Goal: Register for event/course

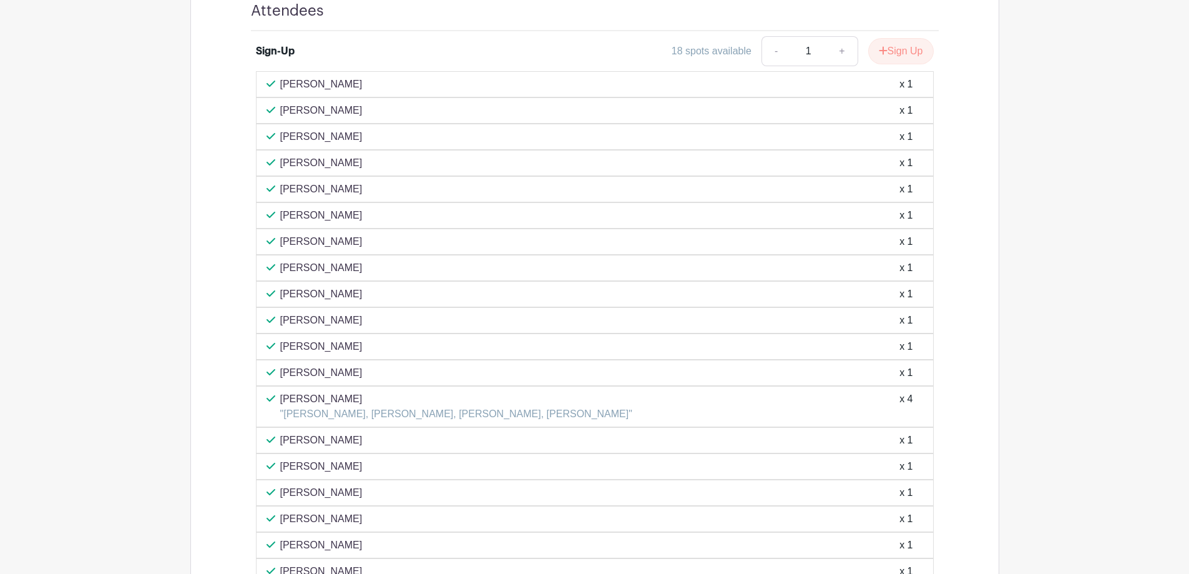
click at [910, 221] on div "x 1" at bounding box center [906, 215] width 13 height 15
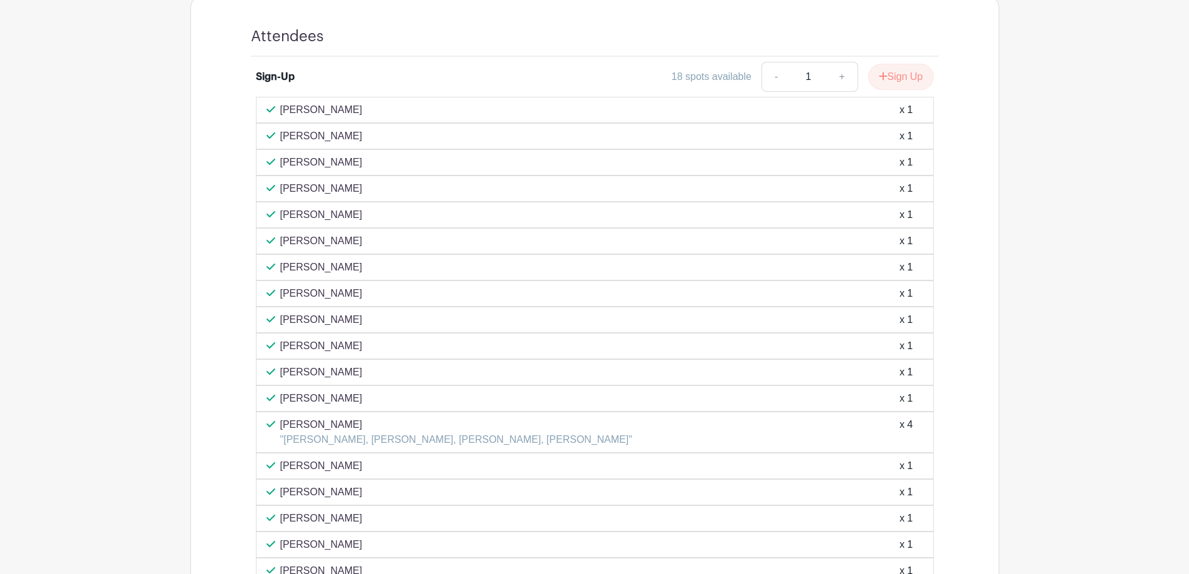
scroll to position [403, 0]
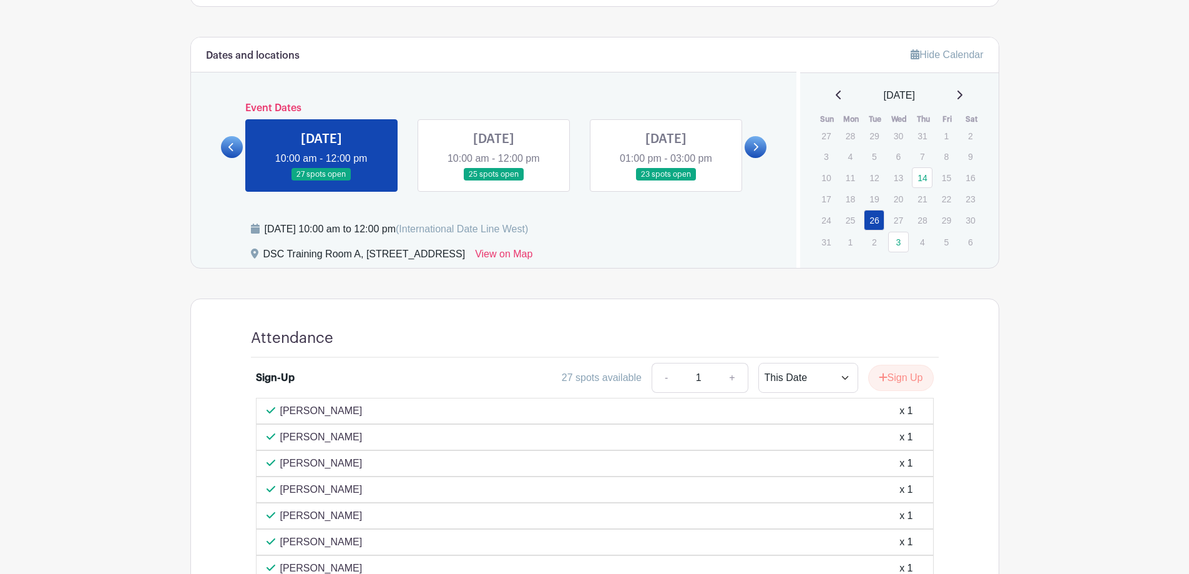
scroll to position [348, 0]
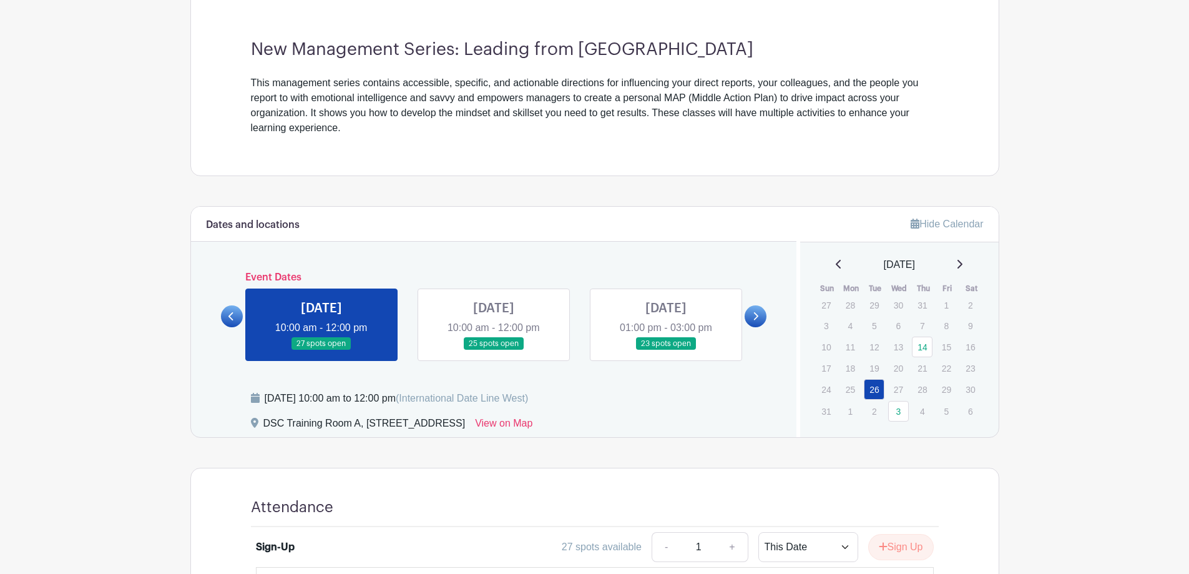
click at [494, 350] on link at bounding box center [494, 350] width 0 height 0
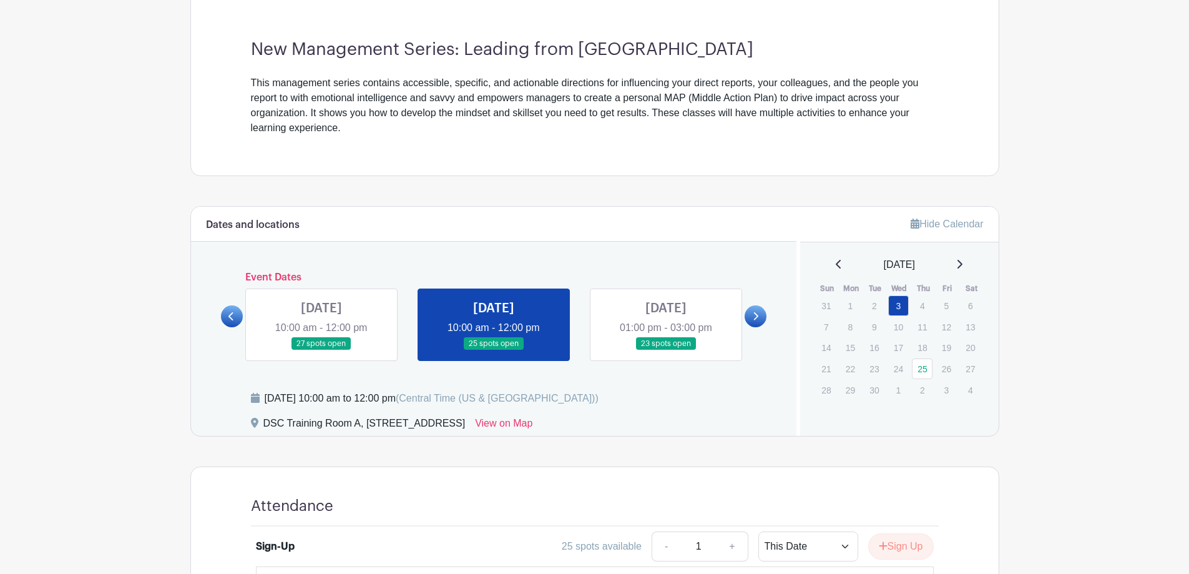
click at [494, 350] on link at bounding box center [494, 350] width 0 height 0
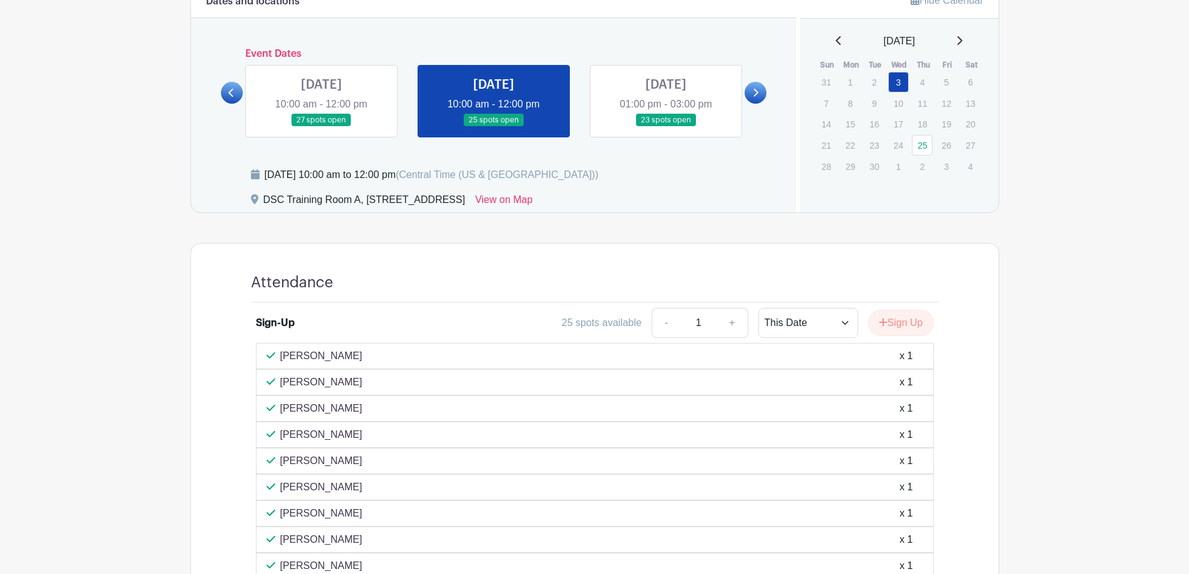
scroll to position [524, 0]
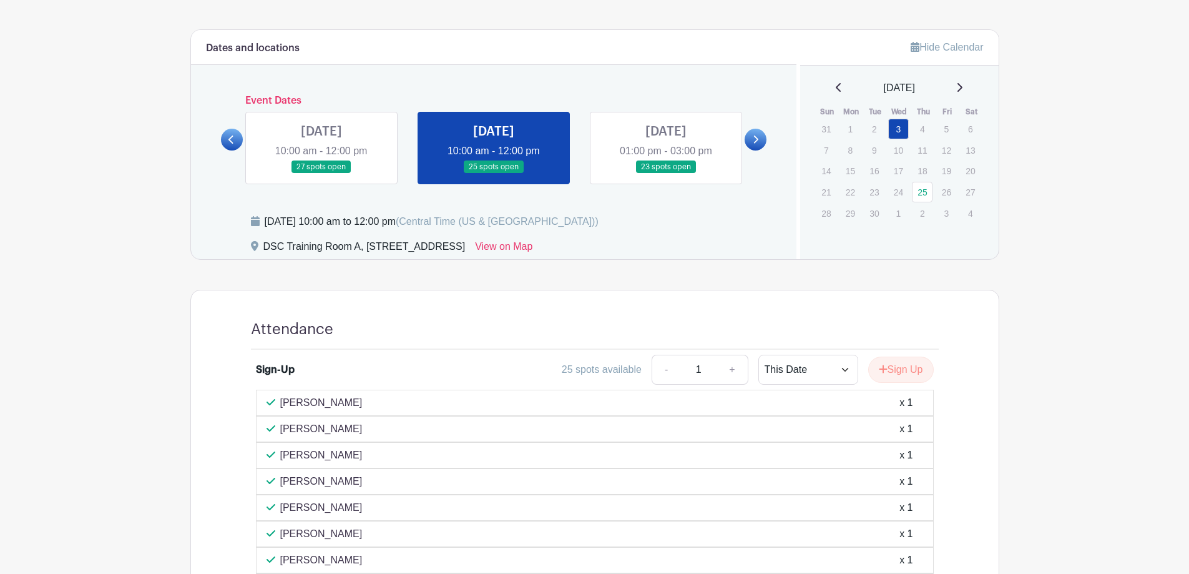
click at [666, 174] on link at bounding box center [666, 174] width 0 height 0
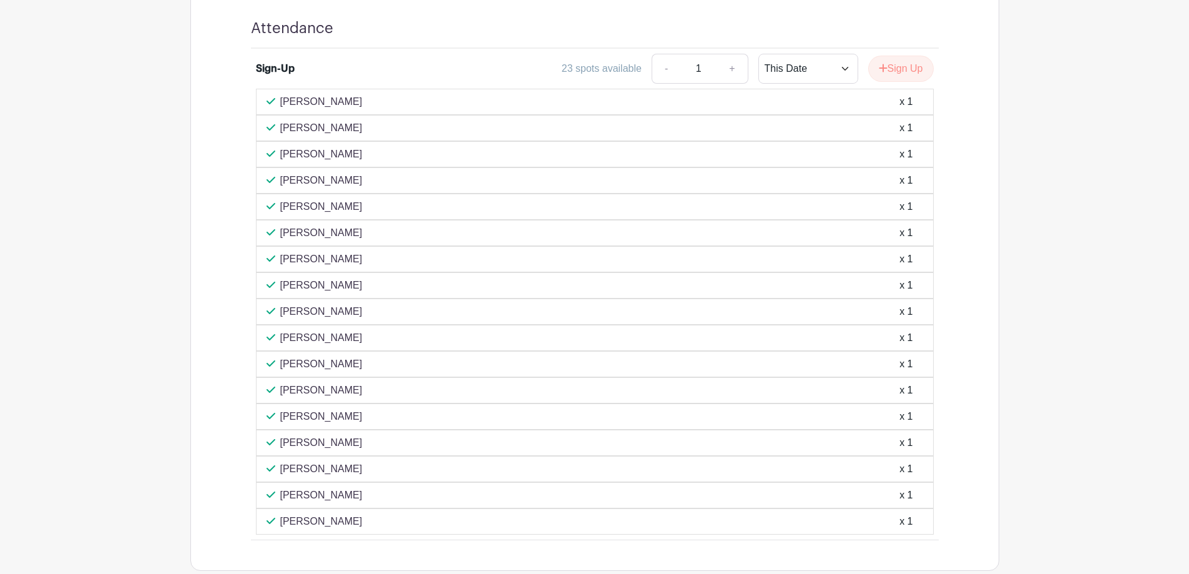
scroll to position [837, 0]
